Goal: Transaction & Acquisition: Purchase product/service

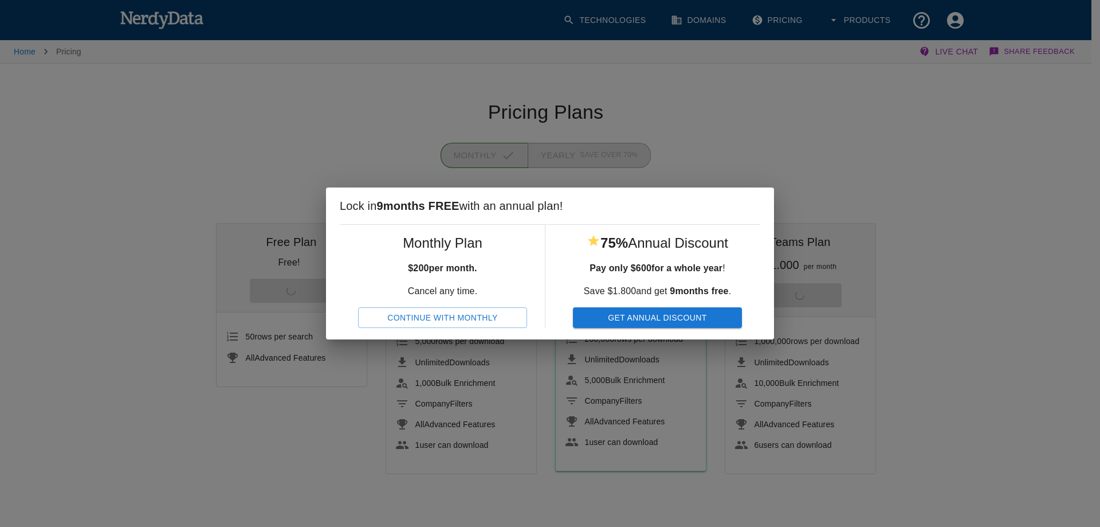
click at [492, 313] on button "Continue With Monthly" at bounding box center [442, 317] width 169 height 21
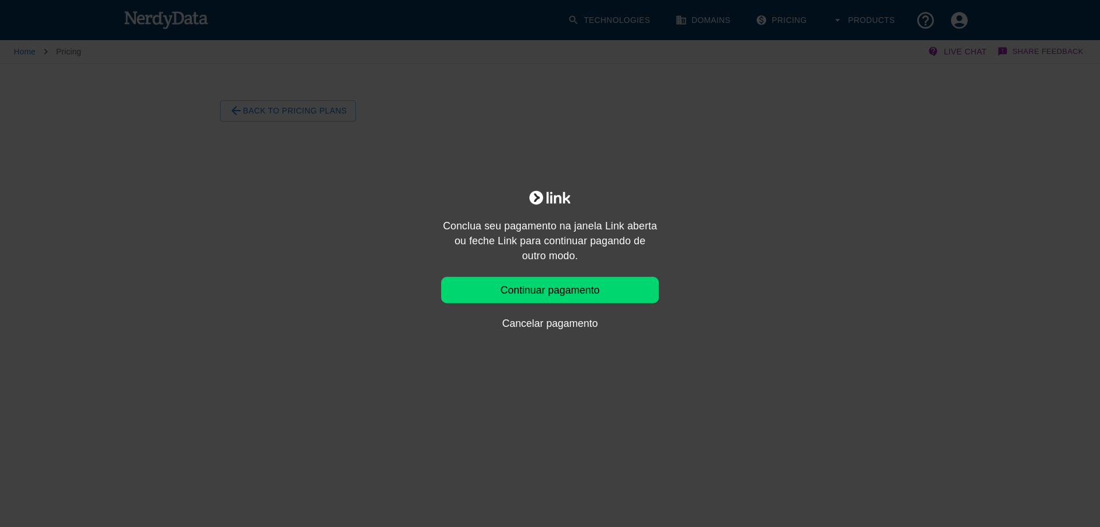
click at [569, 295] on button "Continuar pagamento" at bounding box center [550, 290] width 218 height 26
click at [580, 302] on button "Continuar pagamento" at bounding box center [550, 290] width 218 height 26
click at [562, 294] on button "Continuar pagamento" at bounding box center [550, 290] width 218 height 26
click at [591, 292] on button "Continuar pagamento" at bounding box center [550, 290] width 218 height 26
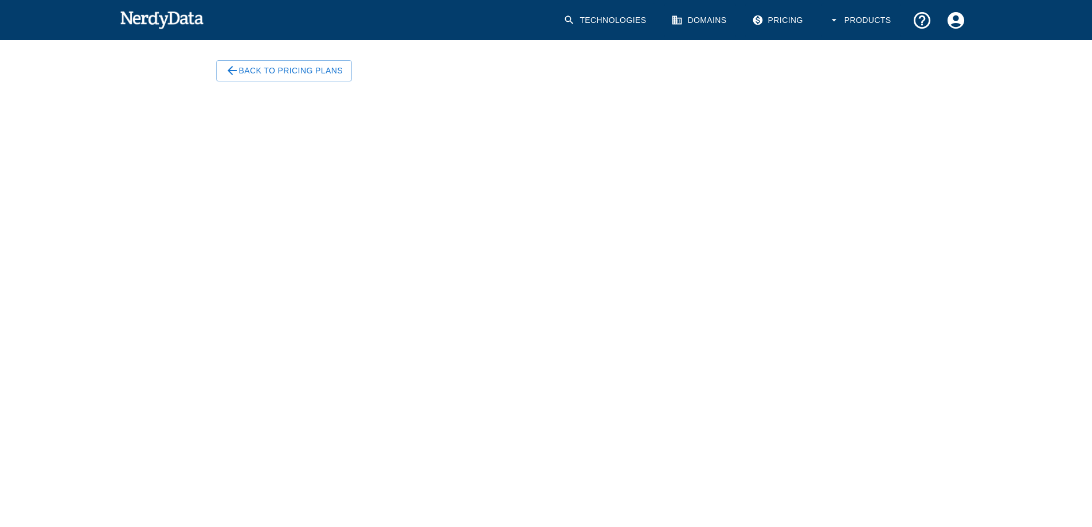
scroll to position [34, 0]
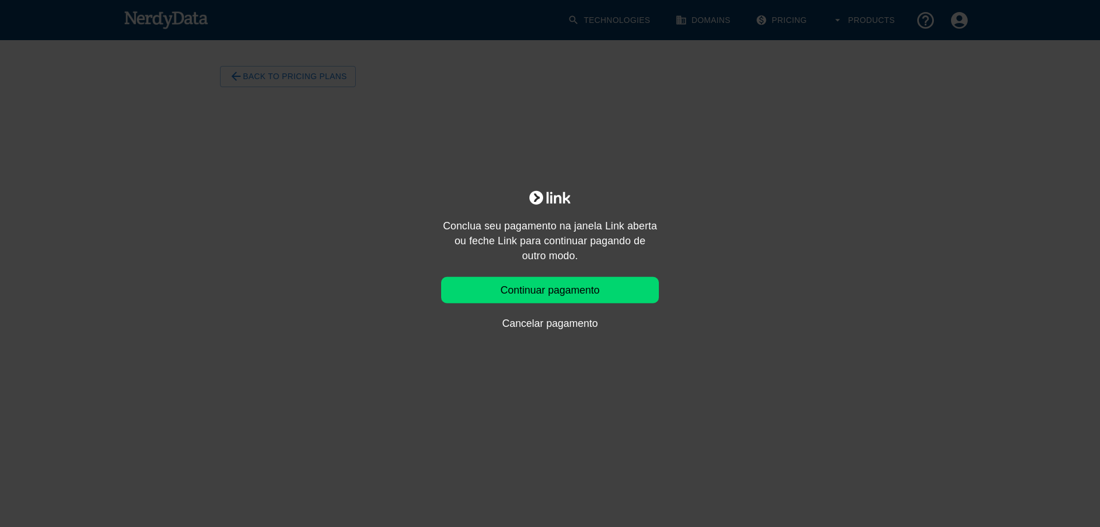
click at [565, 295] on button "Continuar pagamento" at bounding box center [550, 290] width 218 height 26
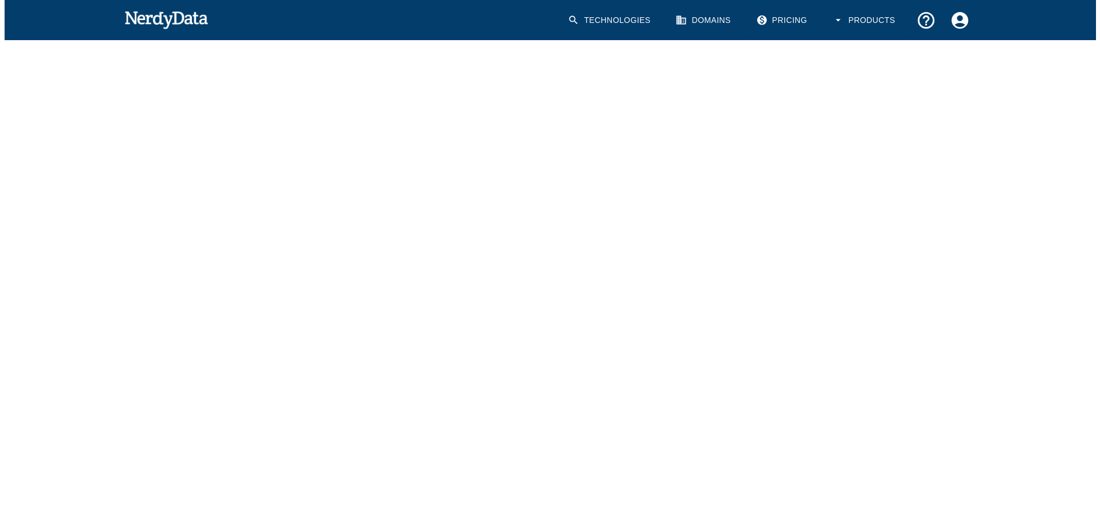
scroll to position [149, 0]
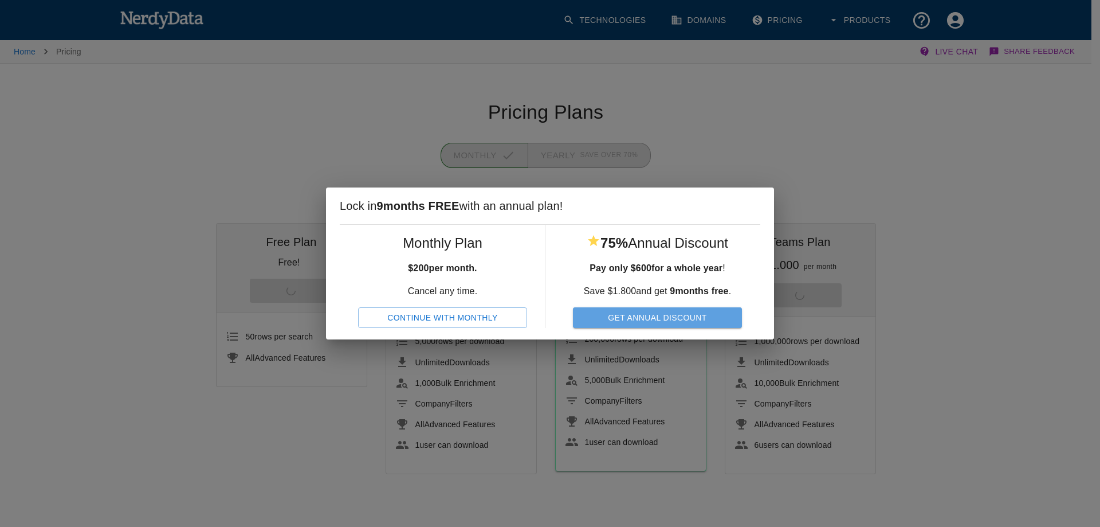
click at [646, 319] on button "Get Annual Discount" at bounding box center [657, 317] width 169 height 21
